Goal: Task Accomplishment & Management: Complete application form

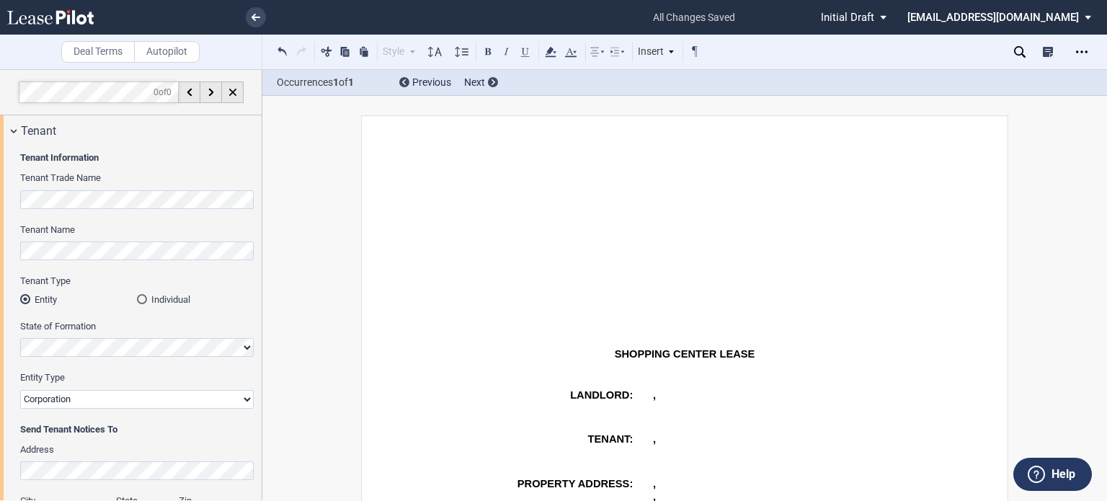
select select "2"
select select "number:5"
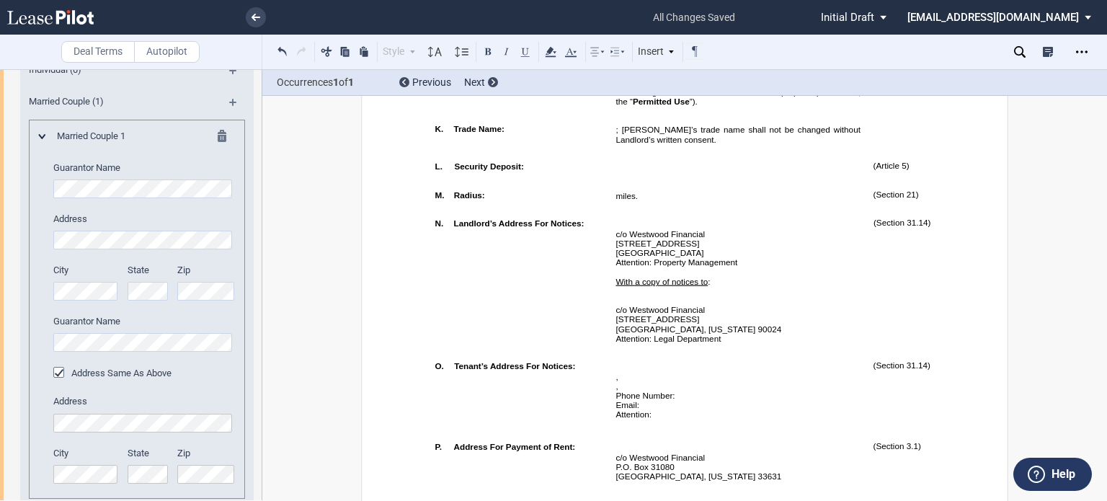
scroll to position [931, 0]
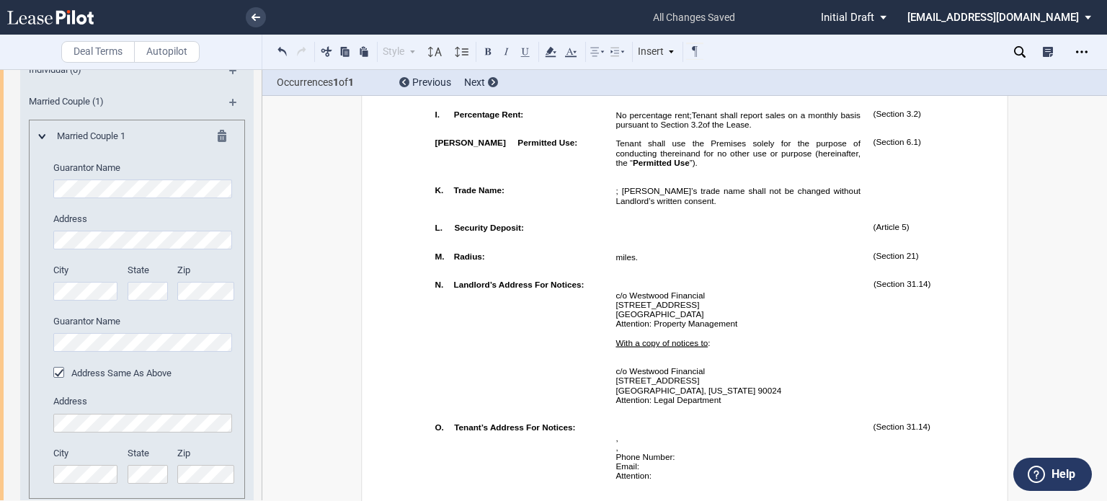
click at [806, 129] on span "Tenant shall report sales on a monthly basis pursuant to Section" at bounding box center [739, 119] width 247 height 19
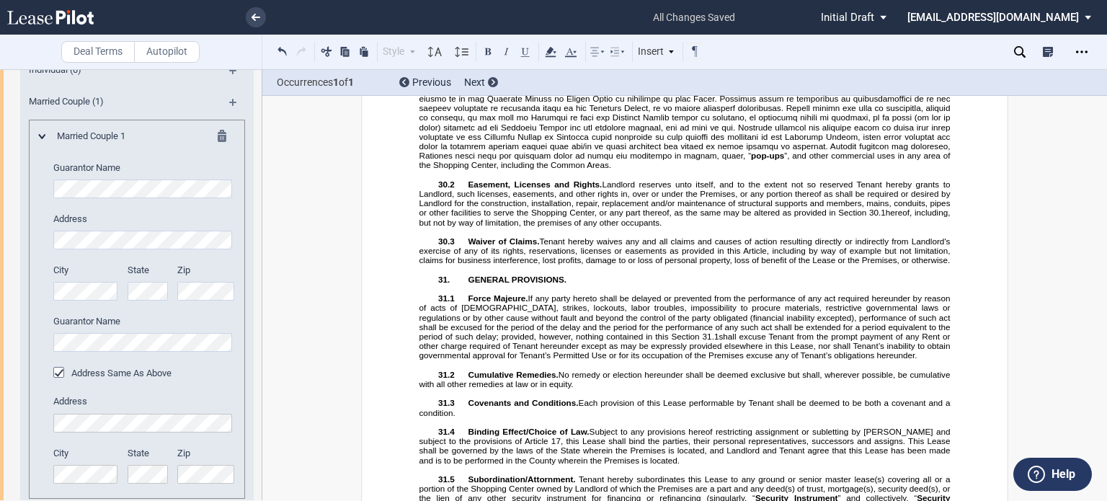
scroll to position [14531, 0]
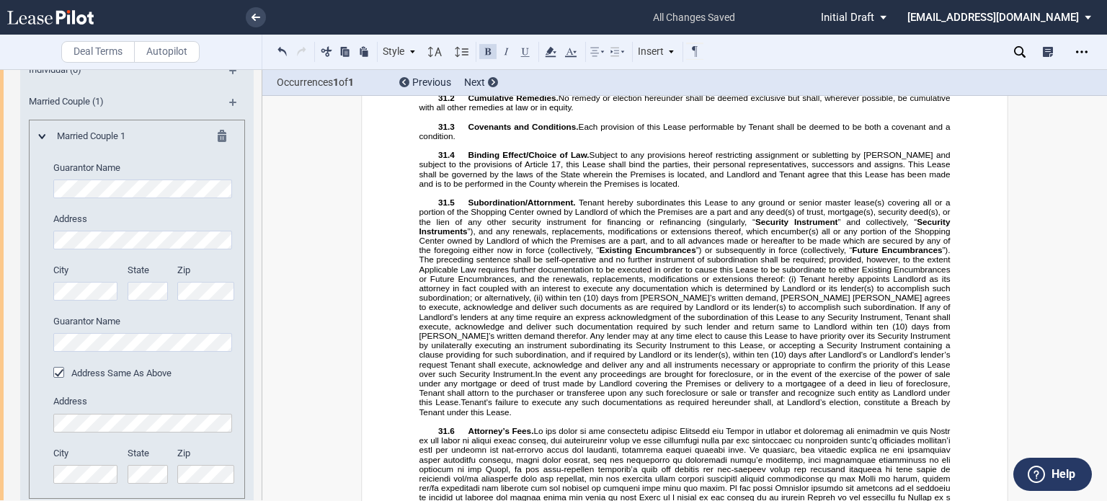
scroll to position [14688, 0]
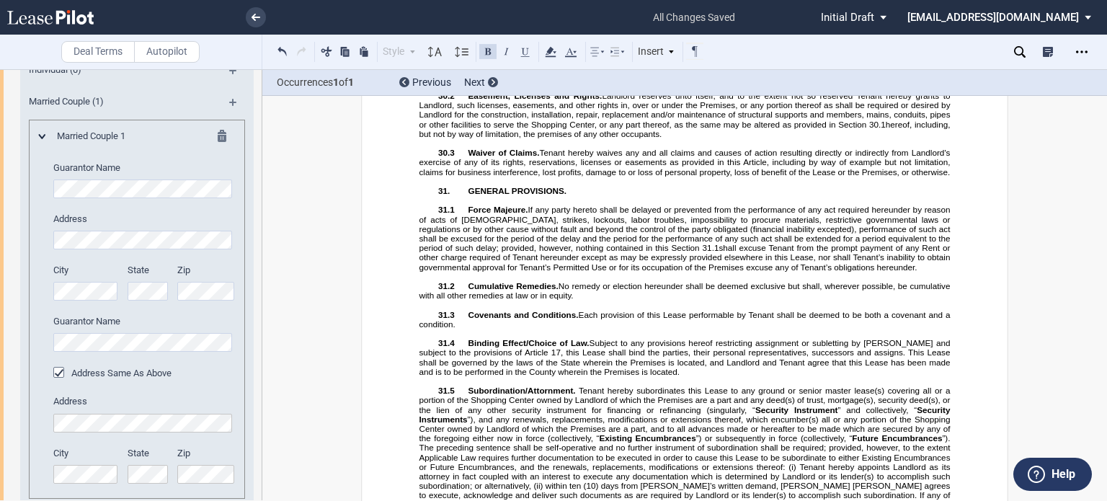
drag, startPoint x: 464, startPoint y: 107, endPoint x: 559, endPoint y: 304, distance: 219.3
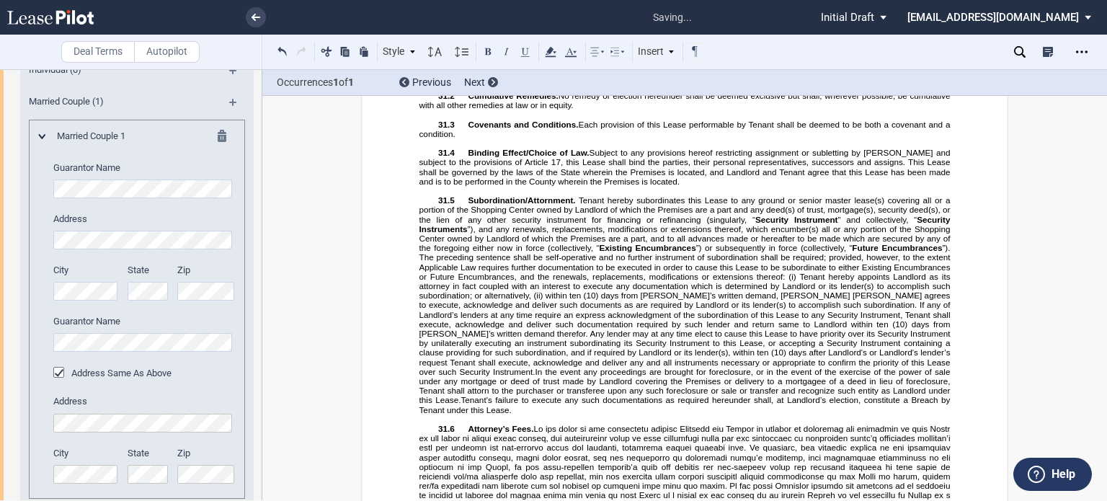
scroll to position [14465, 0]
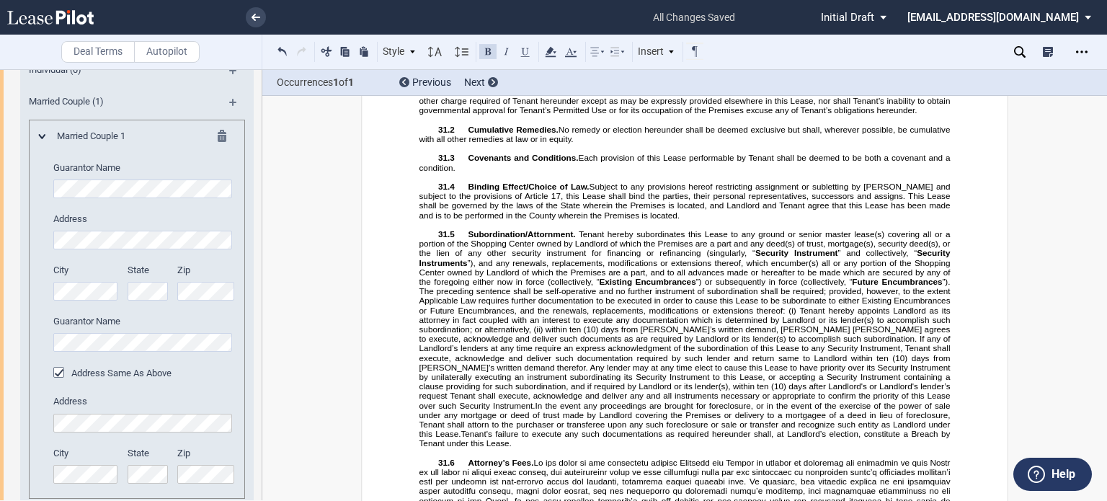
scroll to position [14800, 0]
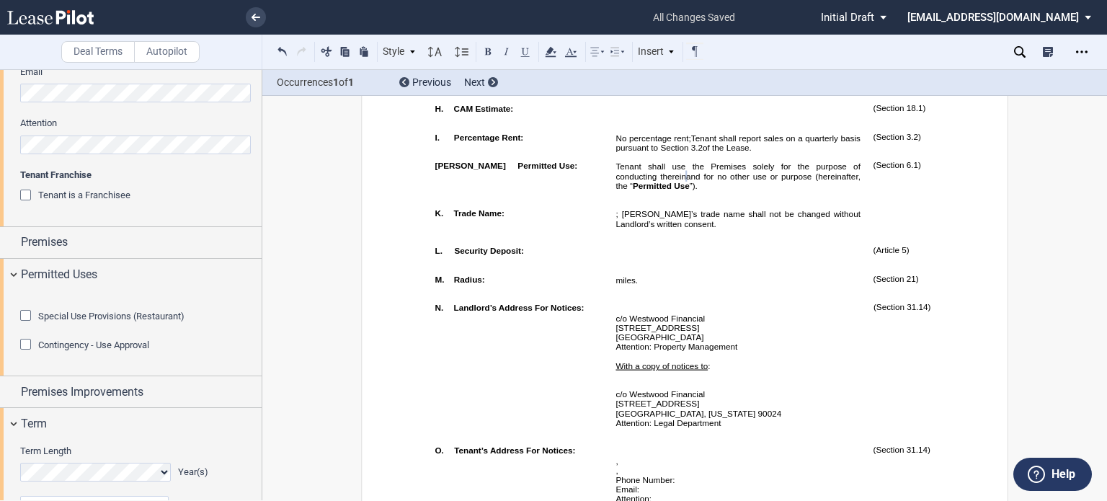
scroll to position [536, 0]
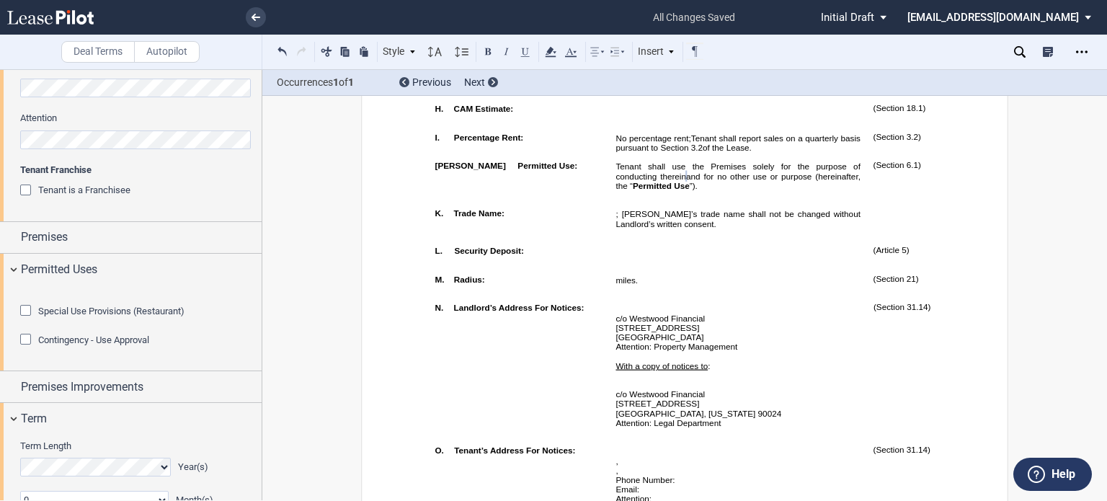
click at [216, 208] on editor-control "Tenant is a Franchisee" at bounding box center [137, 198] width 234 height 29
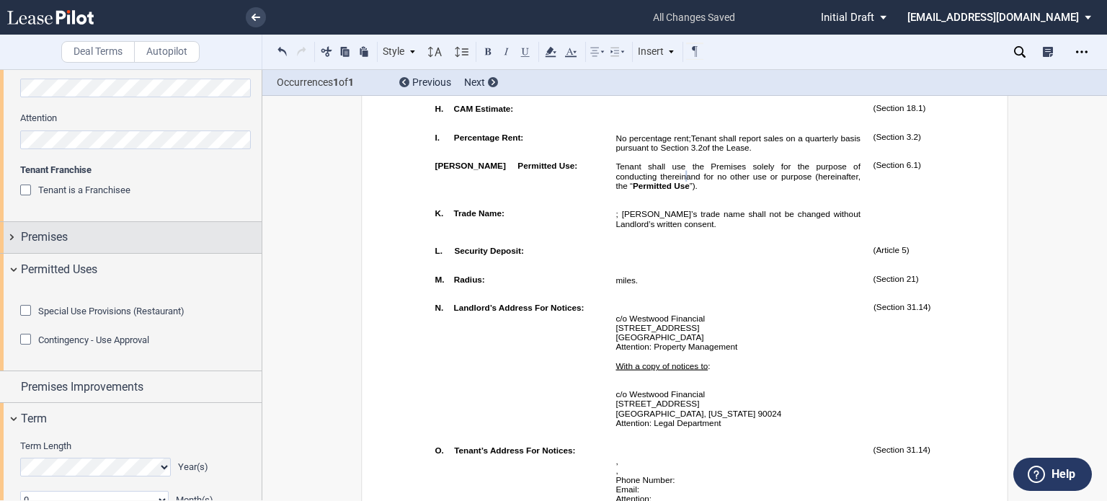
click at [156, 236] on div "Premises" at bounding box center [141, 237] width 241 height 17
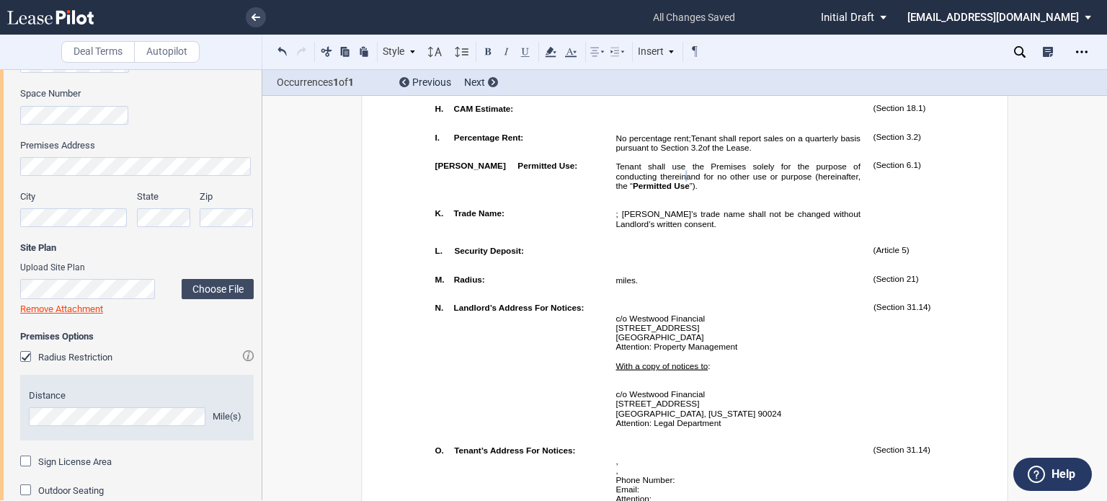
scroll to position [805, 0]
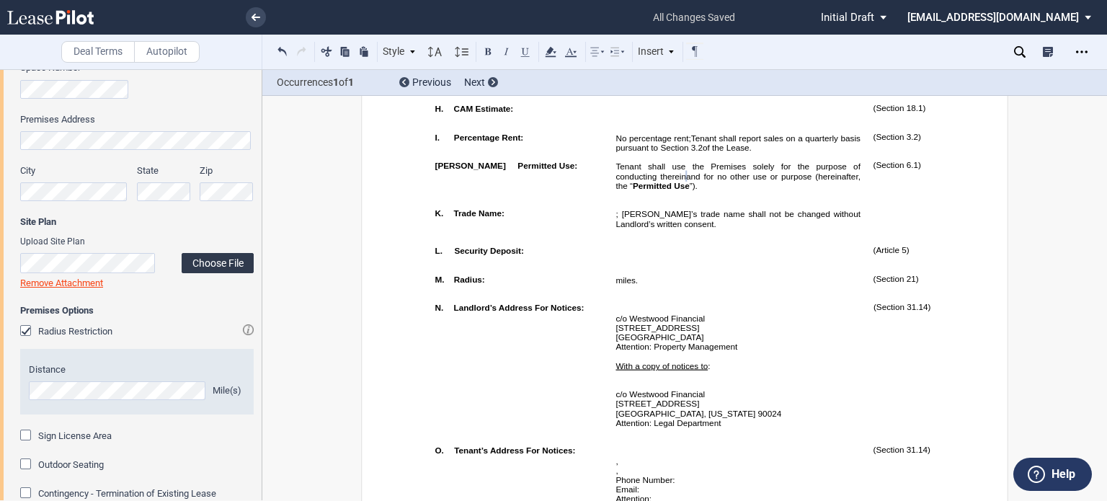
click at [202, 265] on label "Choose File" at bounding box center [218, 263] width 72 height 20
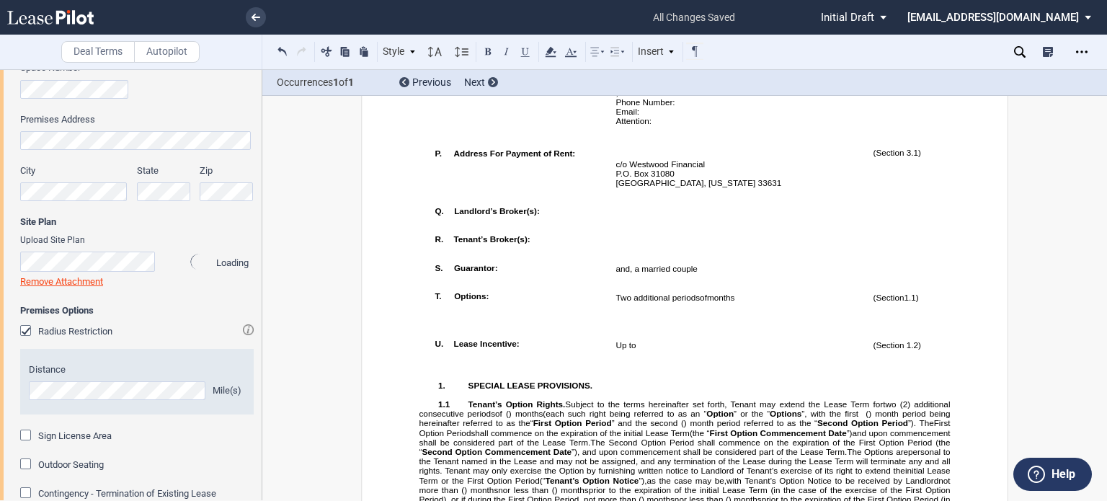
drag, startPoint x: 1104, startPoint y: 94, endPoint x: 1107, endPoint y: 106, distance: 12.6
click at [1107, 106] on div "Deal Terms Autopilot Style A. Paragraph 1. Section/Article 1.1 Subsection (a) S…" at bounding box center [553, 285] width 1107 height 432
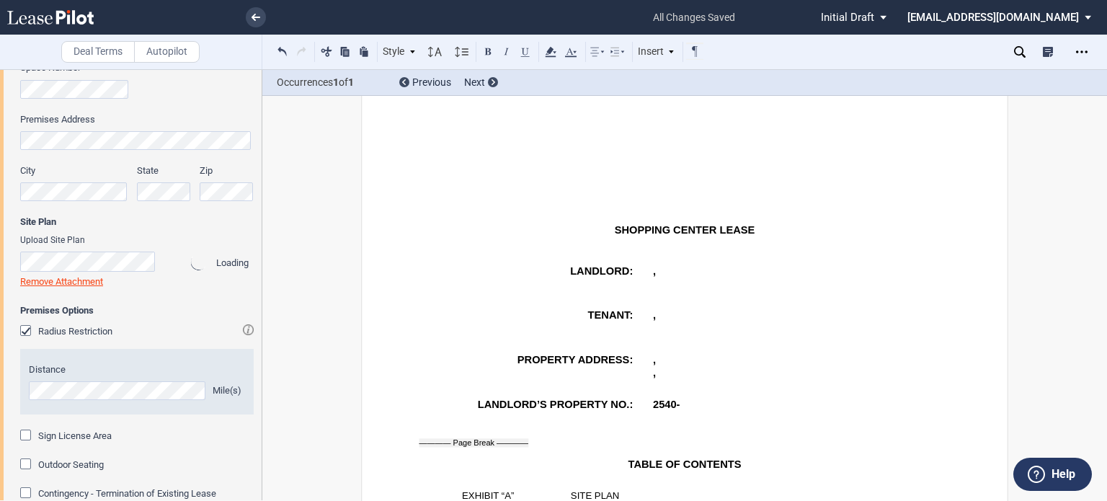
scroll to position [0, 0]
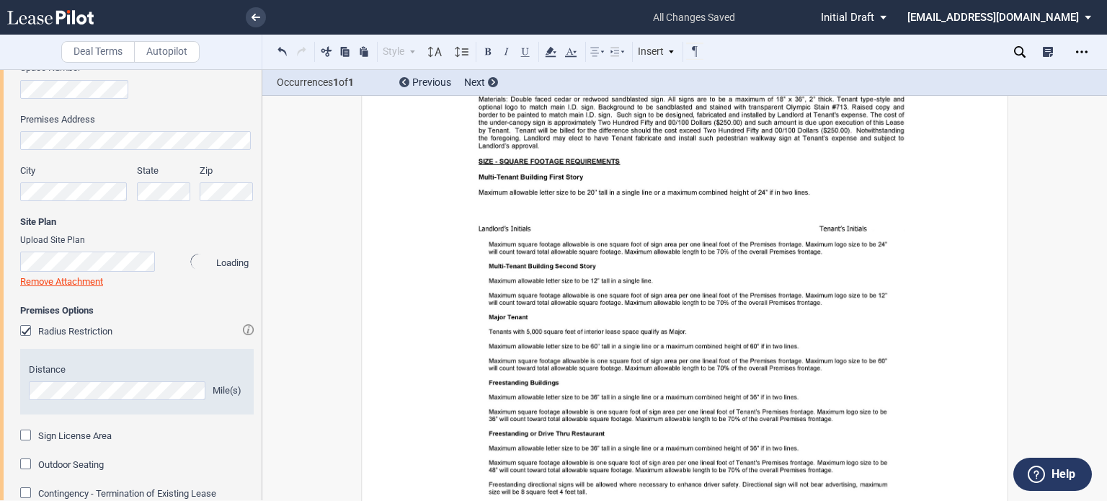
scroll to position [18359, 0]
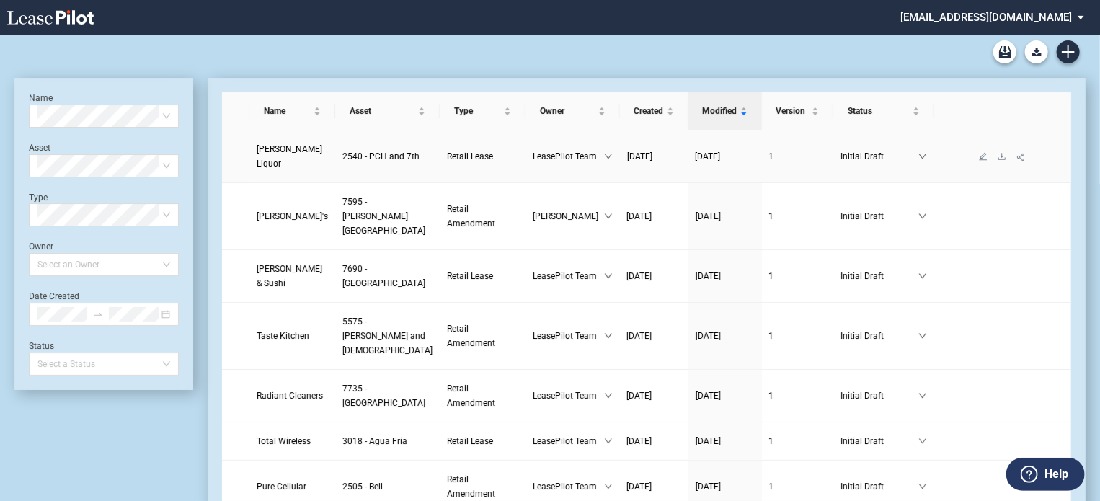
click at [286, 158] on span "Clark’s Liquor" at bounding box center [290, 156] width 66 height 25
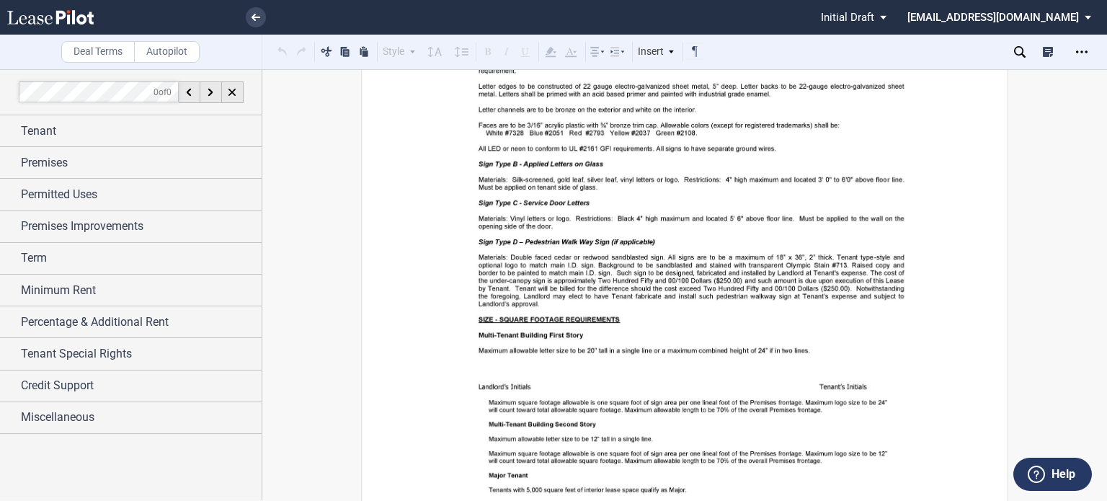
scroll to position [18314, 0]
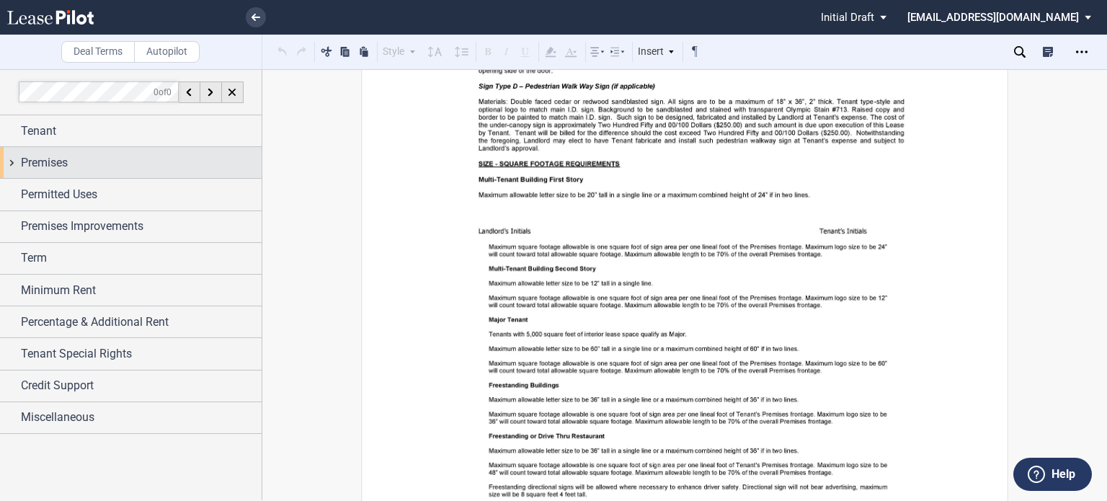
click at [105, 156] on div "Premises" at bounding box center [141, 162] width 241 height 17
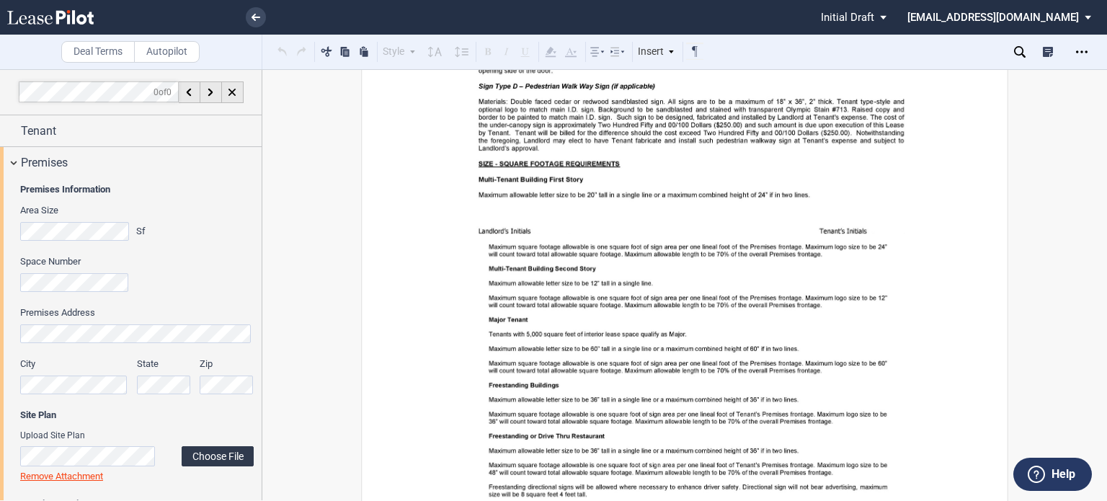
click at [218, 454] on label "Choose File" at bounding box center [218, 456] width 72 height 20
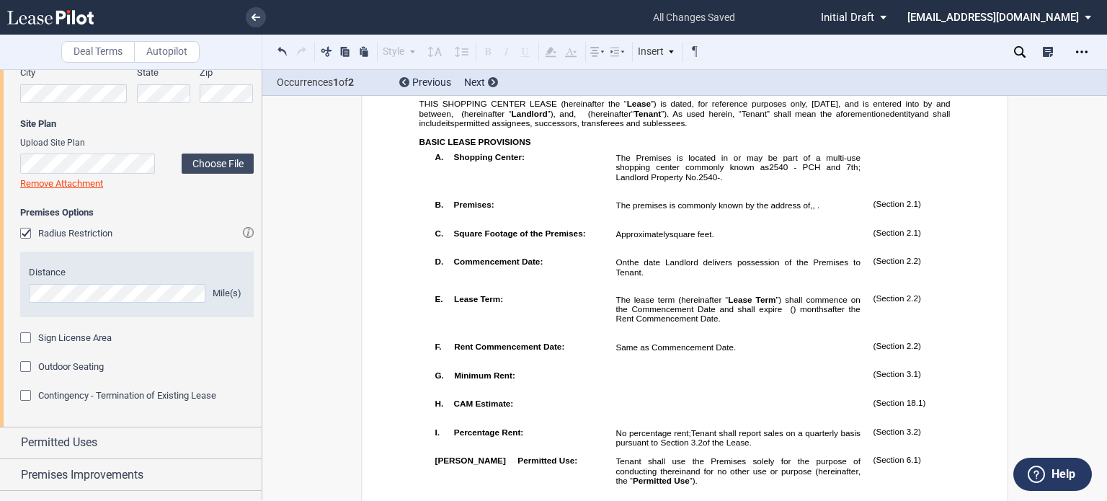
scroll to position [283, 0]
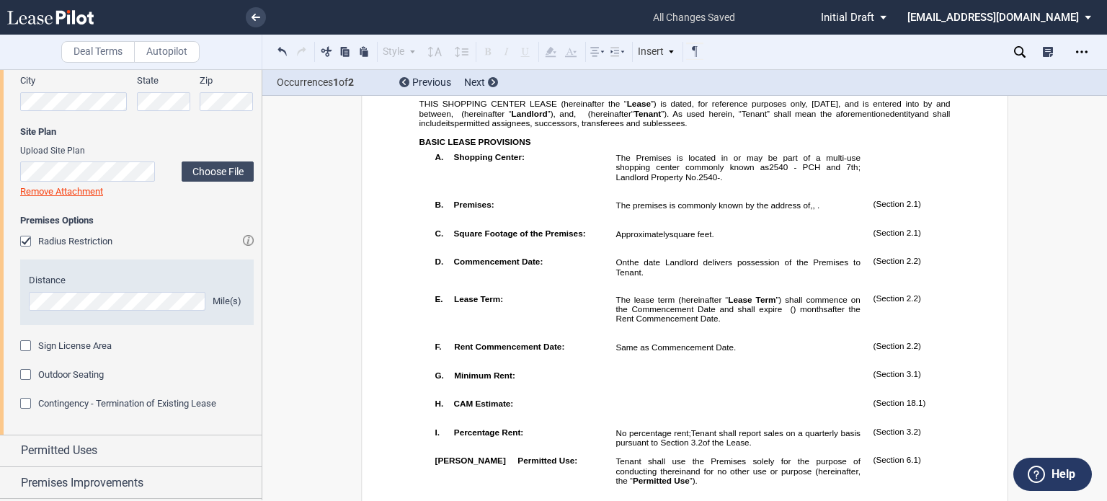
click at [20, 402] on div "Contingency - Termination of Existing Lease" at bounding box center [27, 405] width 14 height 14
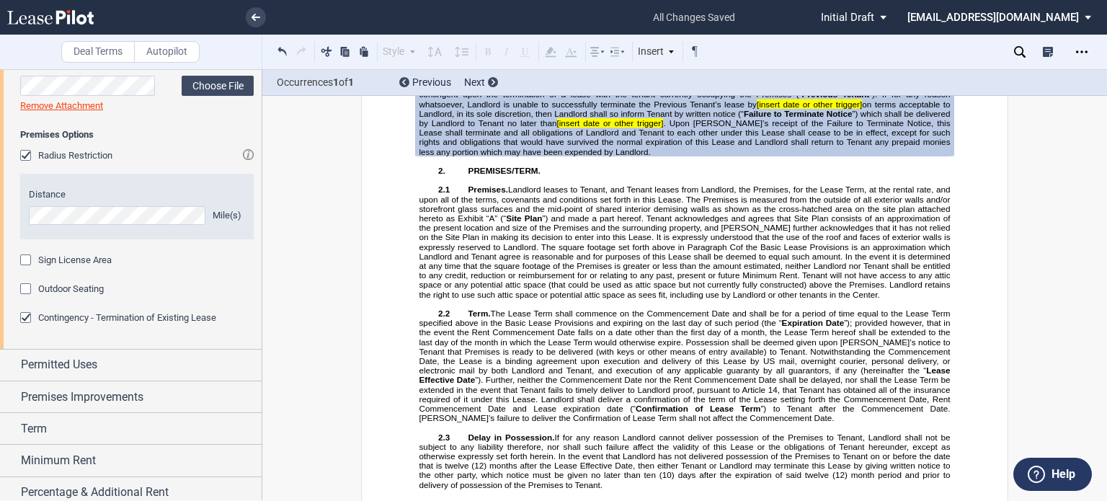
scroll to position [375, 0]
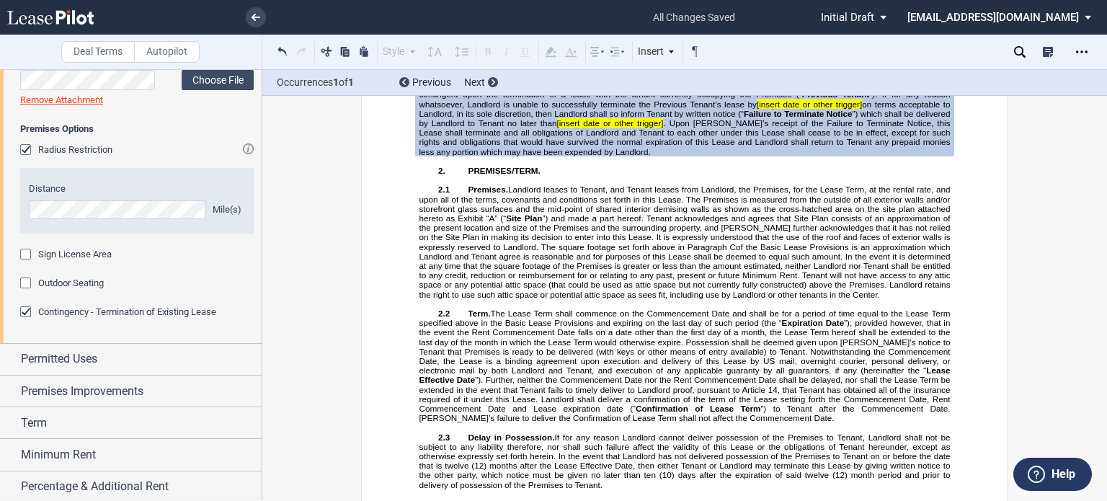
click at [23, 313] on div "Contingency - Termination of Existing Lease" at bounding box center [27, 313] width 14 height 14
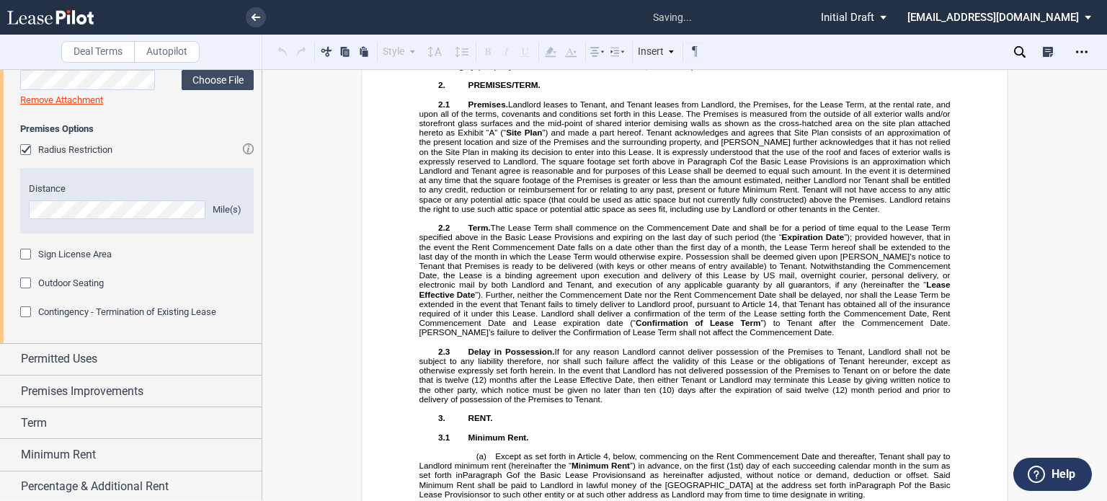
click at [25, 315] on div "Contingency - Termination of Existing Lease" at bounding box center [27, 313] width 14 height 14
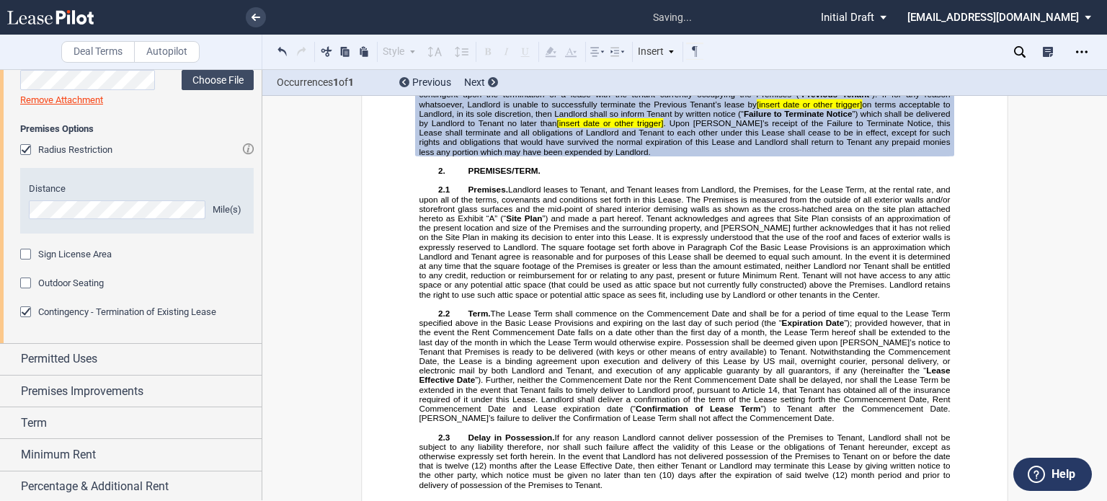
scroll to position [366, 0]
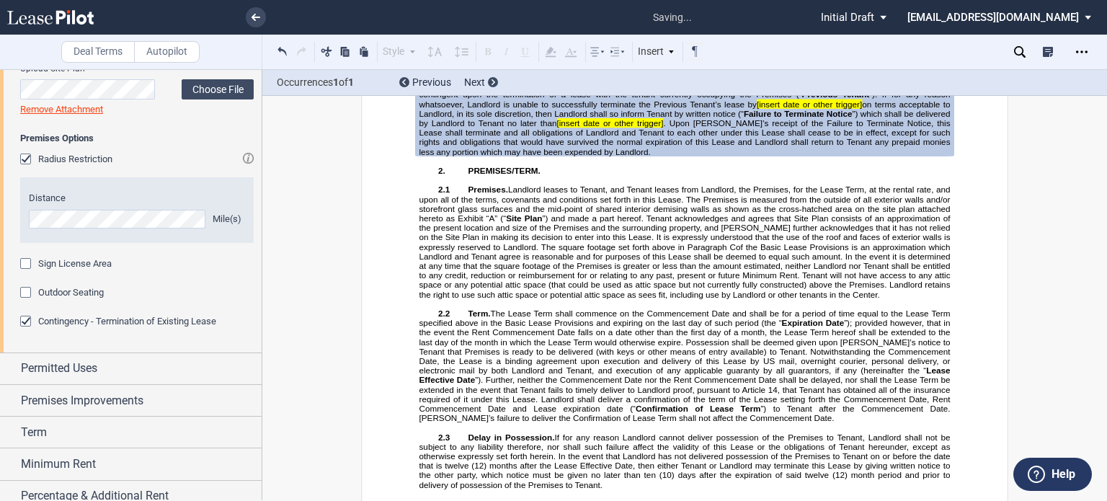
click at [22, 321] on div "Contingency - Termination of Existing Lease" at bounding box center [27, 323] width 14 height 14
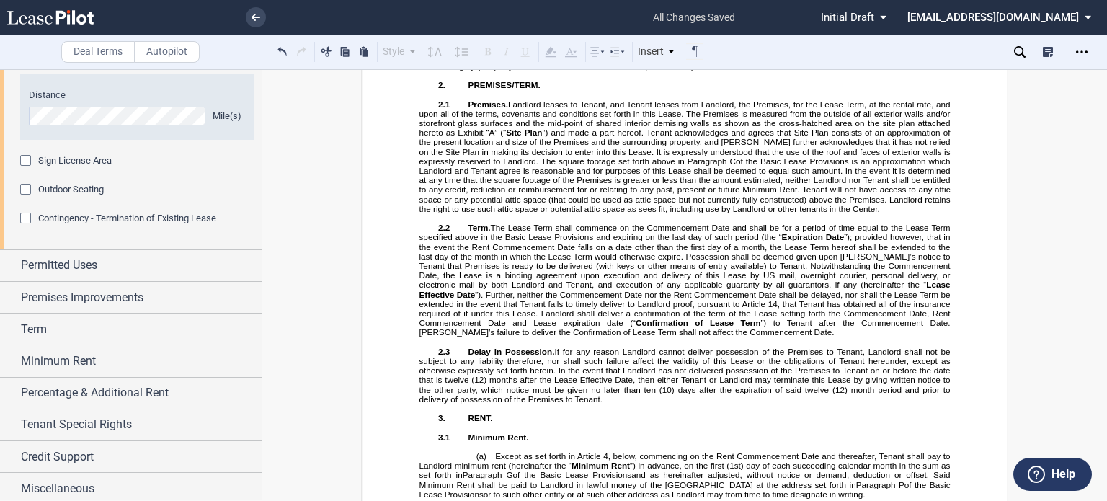
scroll to position [472, 0]
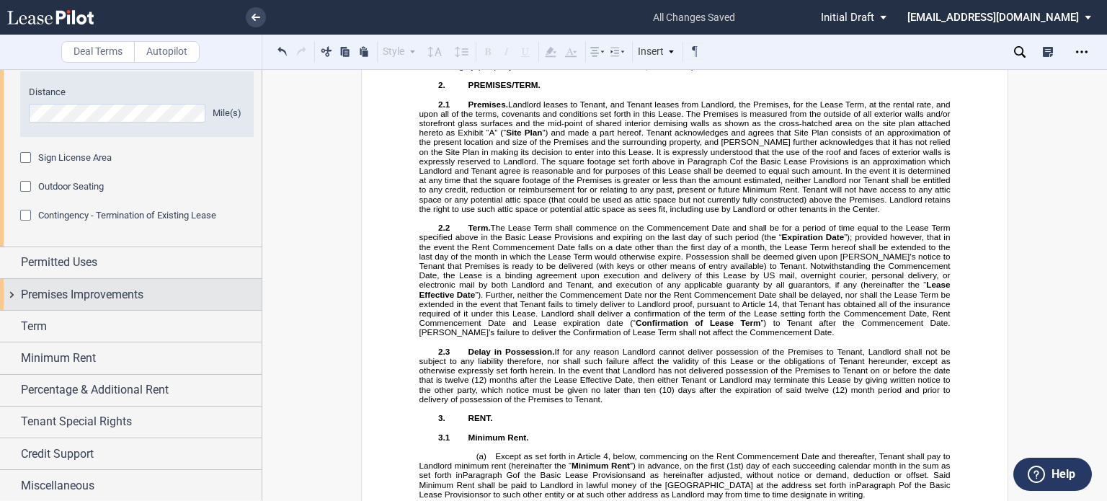
click at [193, 300] on div "Premises Improvements" at bounding box center [141, 294] width 241 height 17
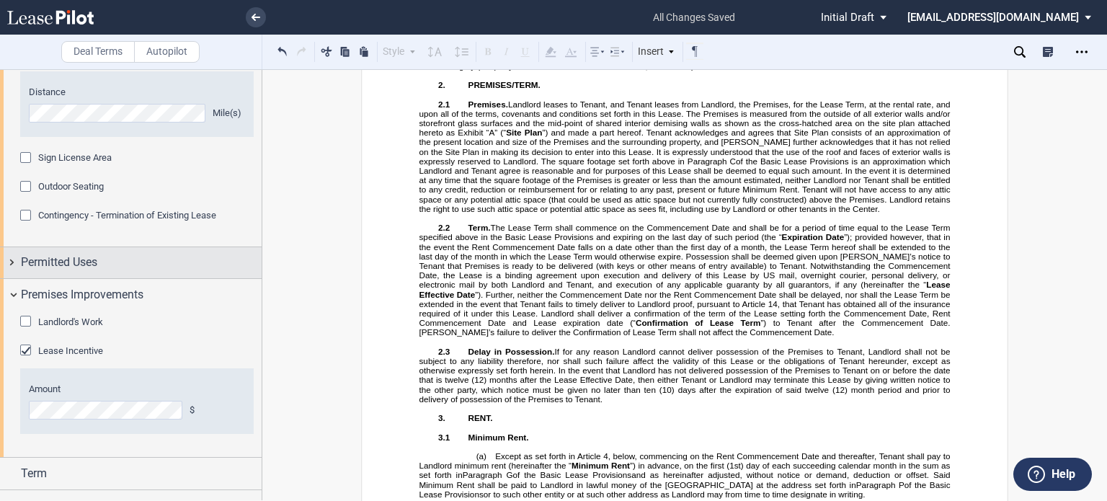
click at [164, 265] on div "Permitted Uses" at bounding box center [141, 262] width 241 height 17
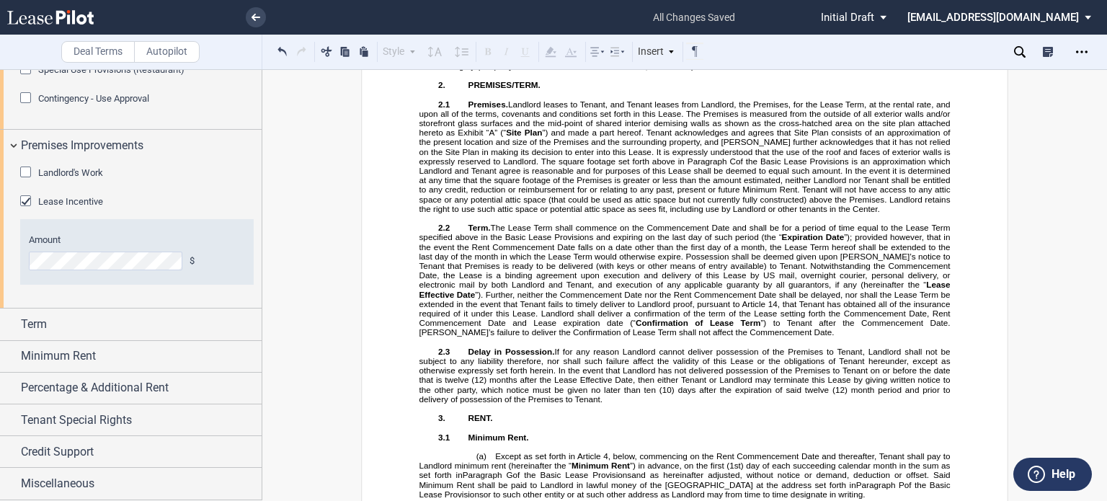
scroll to position [784, 0]
click at [180, 331] on div "Term" at bounding box center [141, 324] width 241 height 17
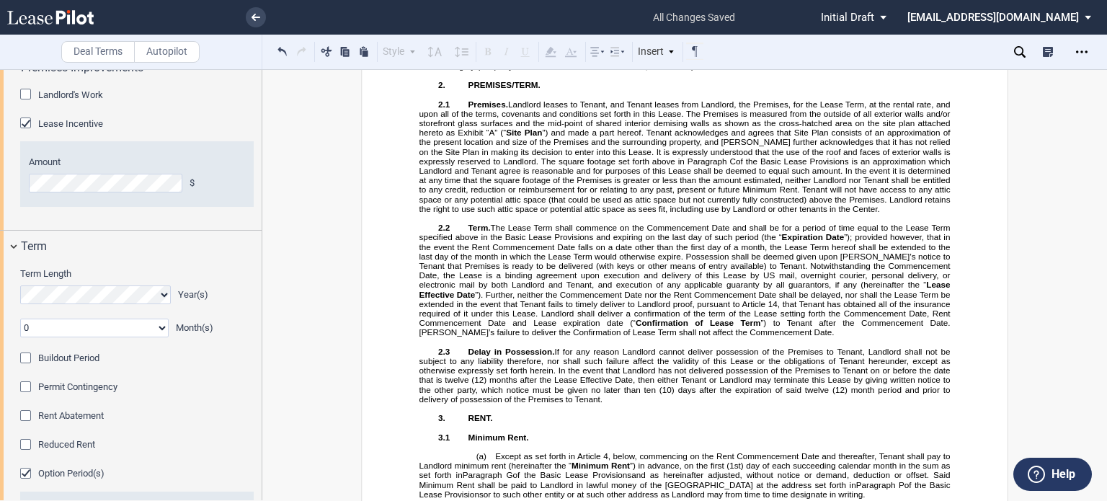
click at [22, 396] on div "Permit Contingency" at bounding box center [27, 388] width 14 height 14
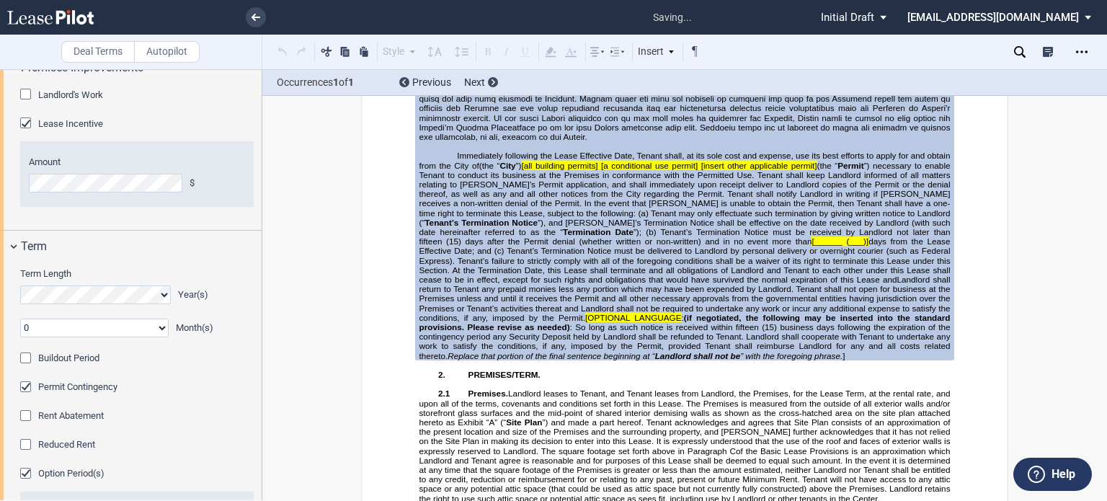
click at [26, 367] on div "Buildout Period" at bounding box center [27, 360] width 14 height 14
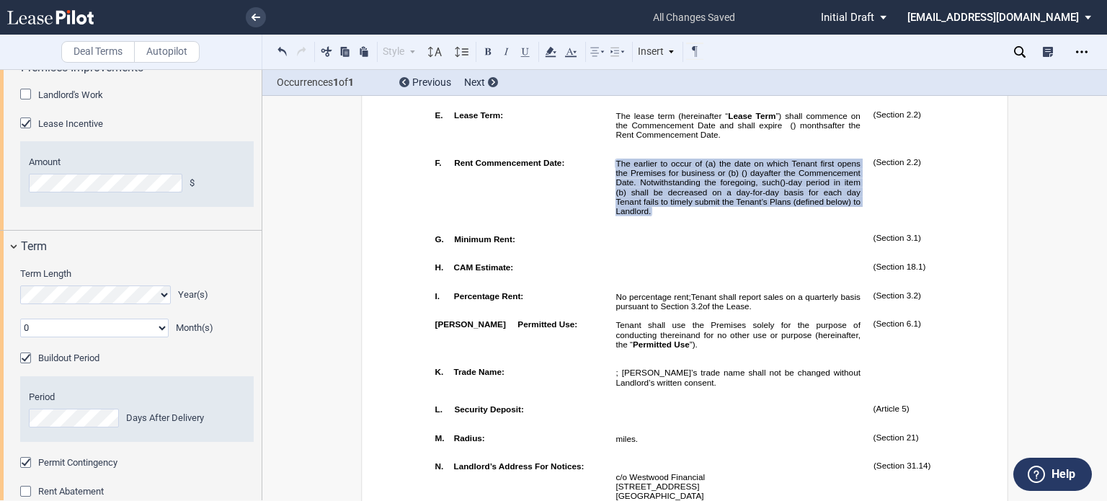
scroll to position [787, 0]
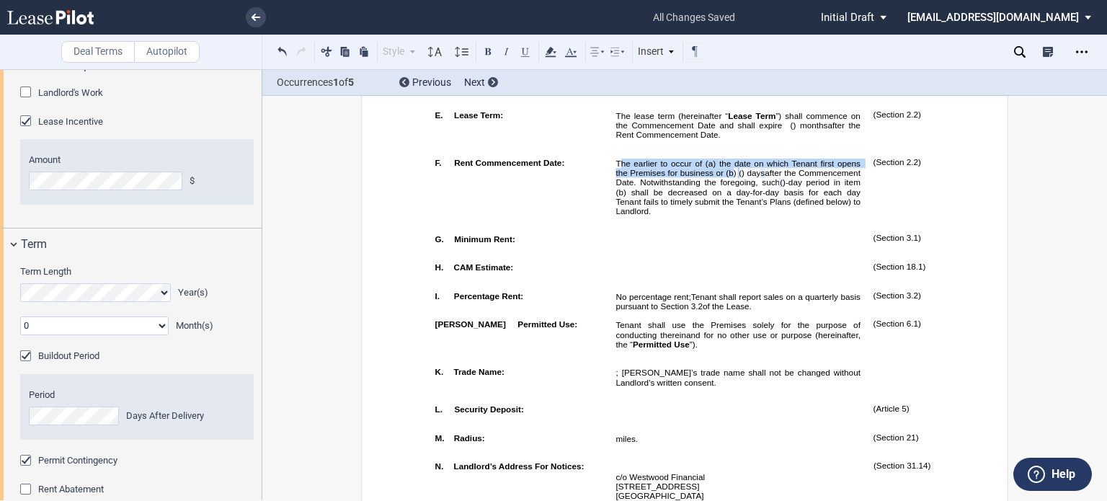
drag, startPoint x: 615, startPoint y: 216, endPoint x: 733, endPoint y: 228, distance: 118.8
click at [733, 177] on span "The earlier to occur of (a) the date on which Tenant first opens the Premises f…" at bounding box center [739, 168] width 247 height 18
click at [631, 226] on p "﻿" at bounding box center [738, 220] width 244 height 9
drag, startPoint x: 614, startPoint y: 216, endPoint x: 736, endPoint y: 226, distance: 122.3
click at [736, 177] on span "The earlier to occur of (a) the date on which Tenant first opens the Premises f…" at bounding box center [739, 168] width 247 height 18
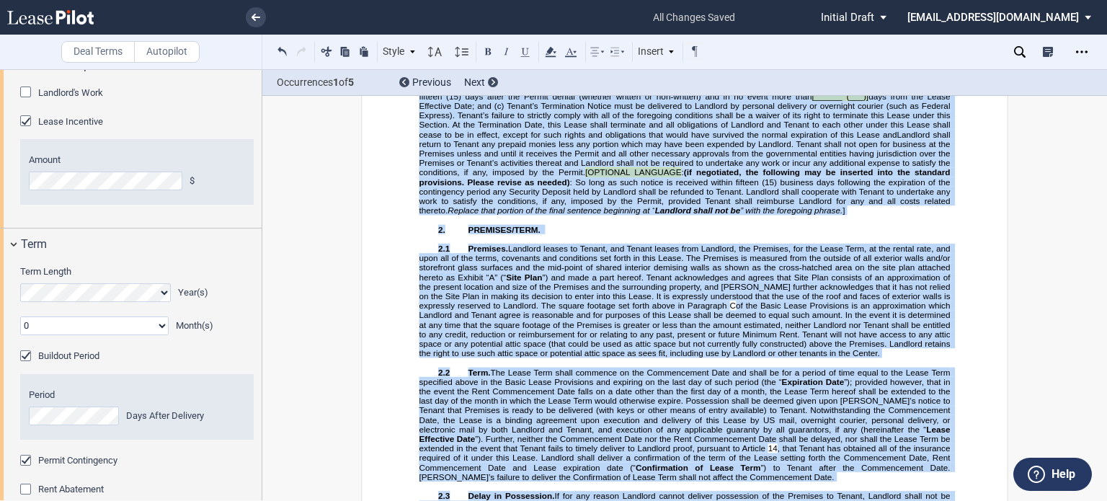
scroll to position [2664, 0]
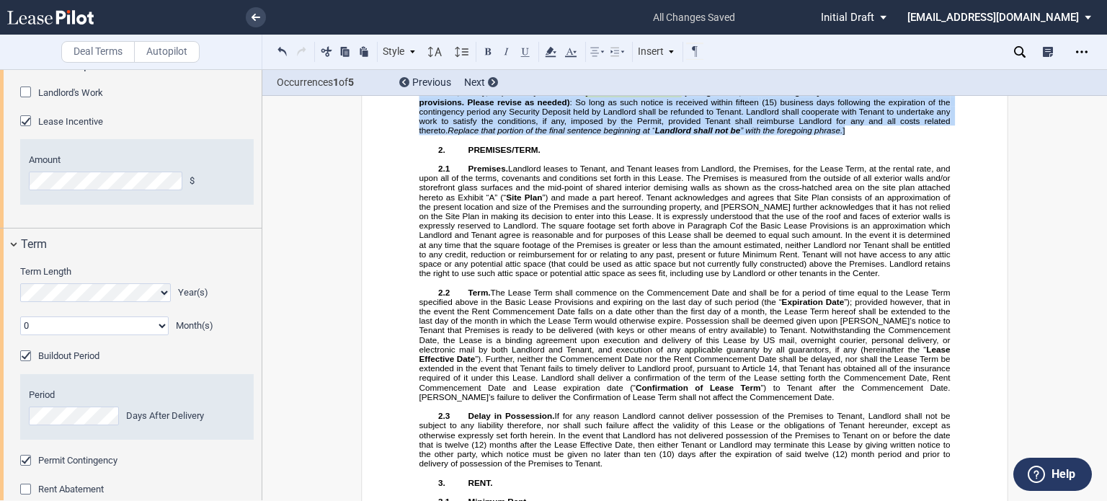
drag, startPoint x: 452, startPoint y: 333, endPoint x: 745, endPoint y: 287, distance: 296.3
click at [745, 135] on p "Immediately following the Lease Effective Date, Tenant shall, at its sole cost …" at bounding box center [685, 30] width 531 height 209
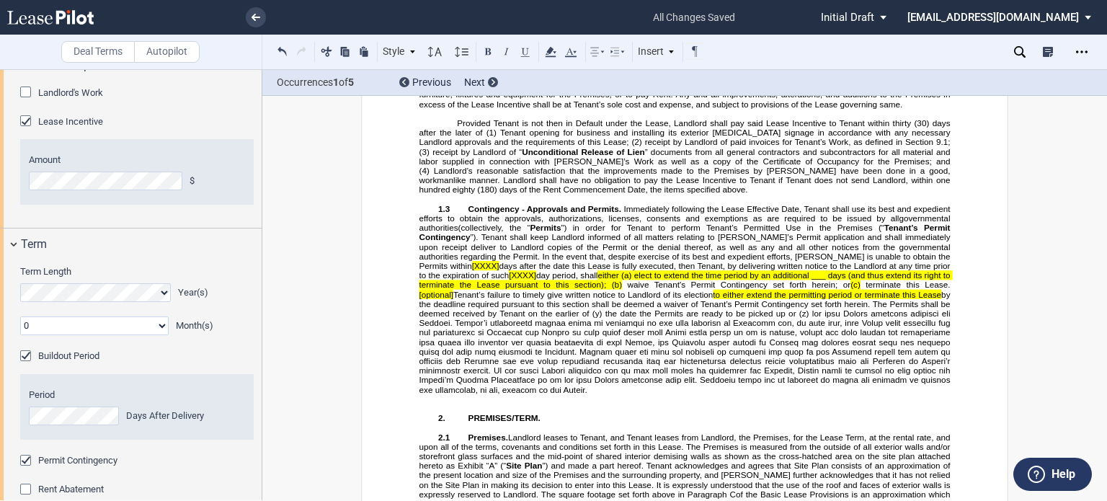
scroll to position [2252, 0]
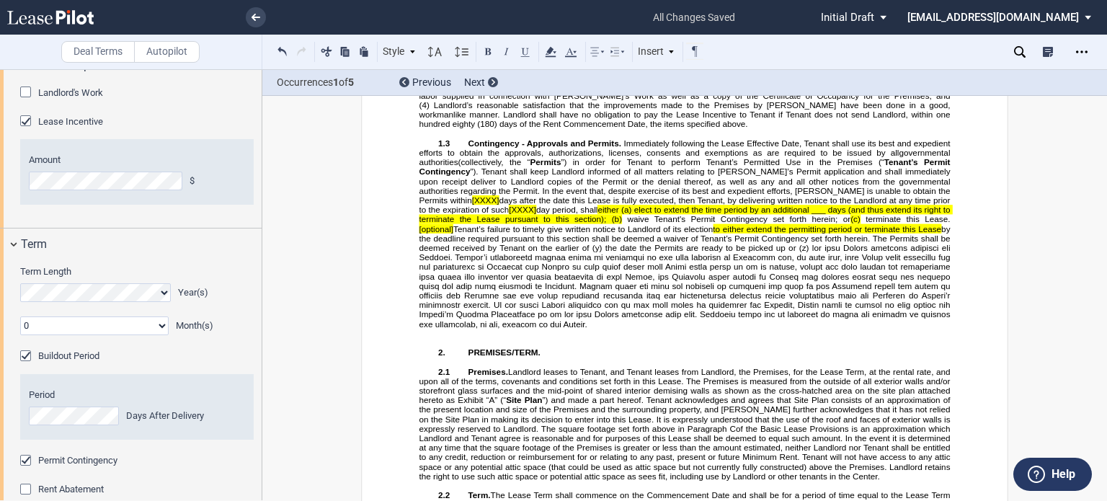
click at [500, 205] on span "[XXXX]" at bounding box center [485, 199] width 27 height 9
drag, startPoint x: 815, startPoint y: 334, endPoint x: 833, endPoint y: 345, distance: 21.4
click at [821, 329] on span "Contingency - Approvals and Permits. Immediately following the Lease Effective …" at bounding box center [687, 234] width 534 height 190
click at [286, 55] on button at bounding box center [282, 51] width 17 height 17
drag, startPoint x: 866, startPoint y: 365, endPoint x: 844, endPoint y: 357, distance: 23.7
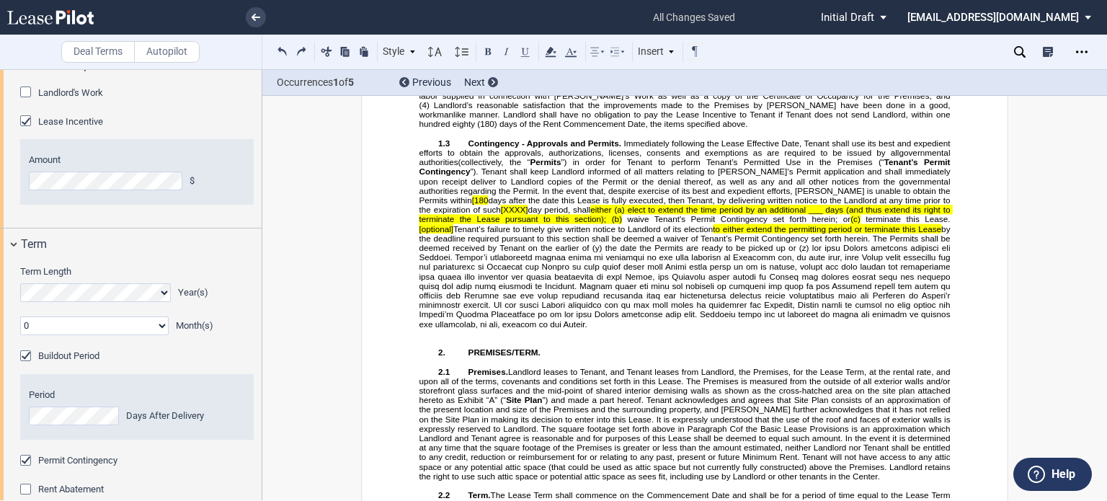
click at [713, 234] on span "Tenant’s failure to timely give written notice to Landlord of its election" at bounding box center [583, 228] width 260 height 9
click at [815, 205] on span "”). Tenant shall keep Landlord informed of all matters relating to [PERSON_NAME…" at bounding box center [687, 186] width 534 height 38
click at [489, 205] on span "[180" at bounding box center [480, 199] width 17 height 9
click at [528, 215] on span "[XXXX]" at bounding box center [514, 209] width 27 height 9
